Goal: Task Accomplishment & Management: Complete application form

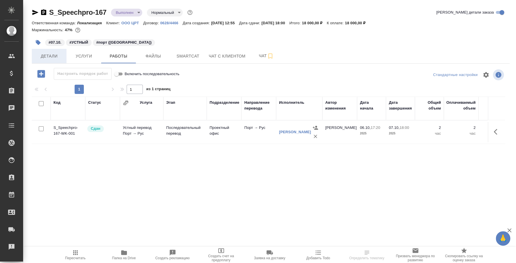
click at [47, 60] on button "Детали" at bounding box center [49, 56] width 35 height 14
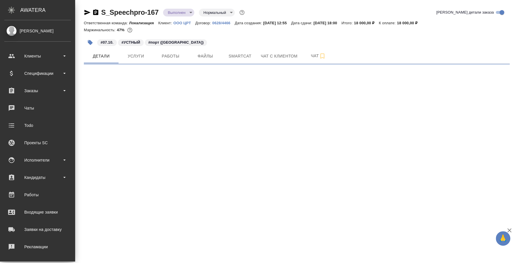
select select "RU"
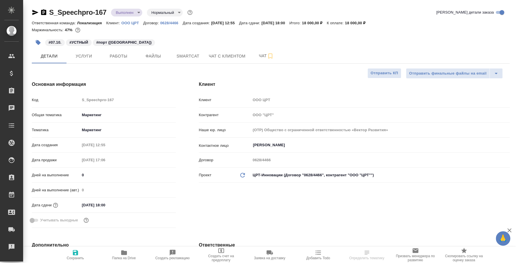
type textarea "x"
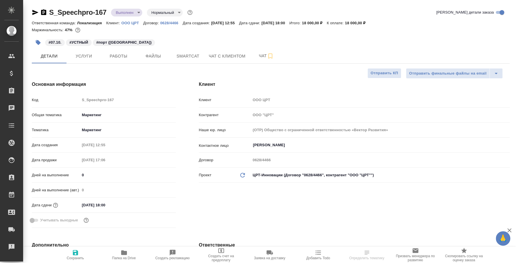
type textarea "x"
select select "RU"
type textarea "x"
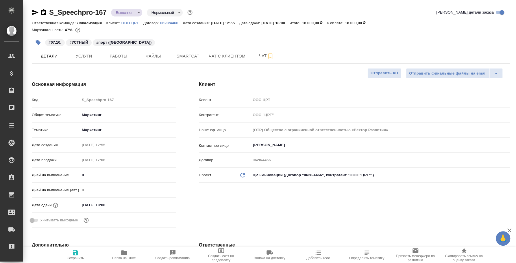
type textarea "x"
